Goal: Task Accomplishment & Management: Manage account settings

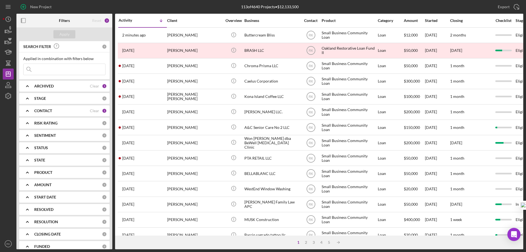
click at [45, 111] on b "CONTACT" at bounding box center [43, 110] width 18 height 4
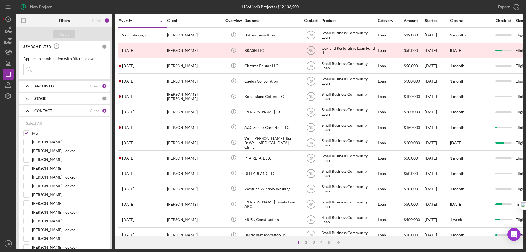
click at [45, 111] on b "CONTACT" at bounding box center [43, 110] width 18 height 4
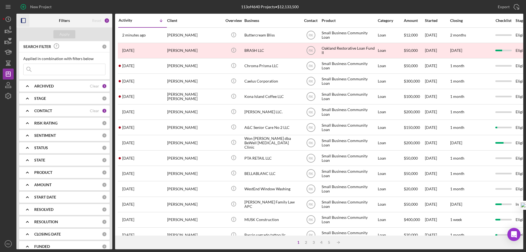
click at [26, 22] on icon "button" at bounding box center [23, 21] width 12 height 12
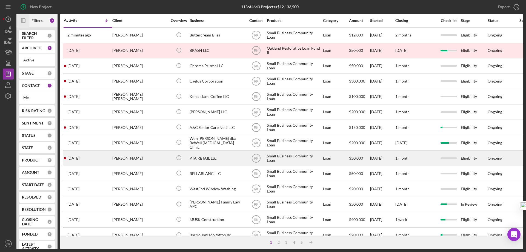
click at [209, 159] on div "PTA RETAIL LLC" at bounding box center [216, 158] width 55 height 15
